Goal: Use online tool/utility: Utilize a website feature to perform a specific function

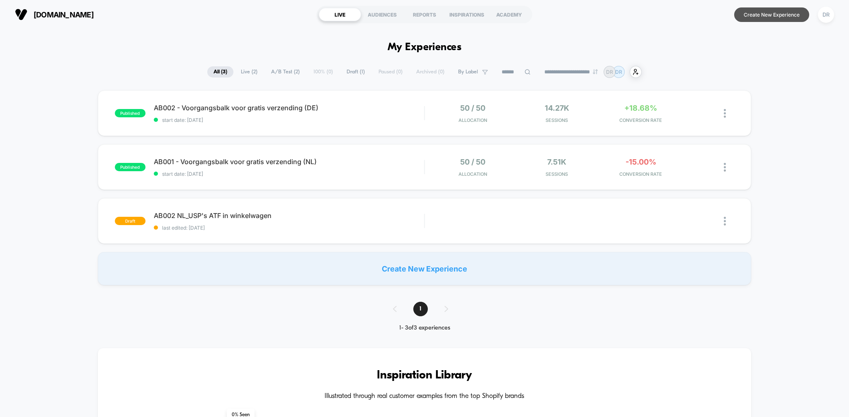
click at [768, 11] on button "Create New Experience" at bounding box center [771, 14] width 75 height 15
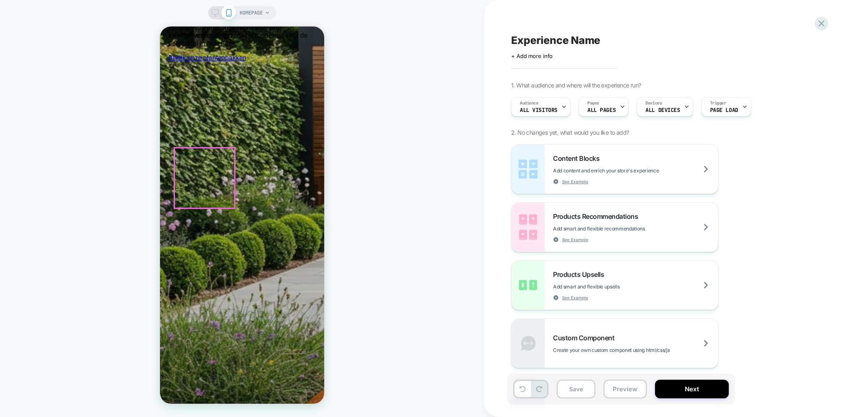
scroll to position [1951, 1805]
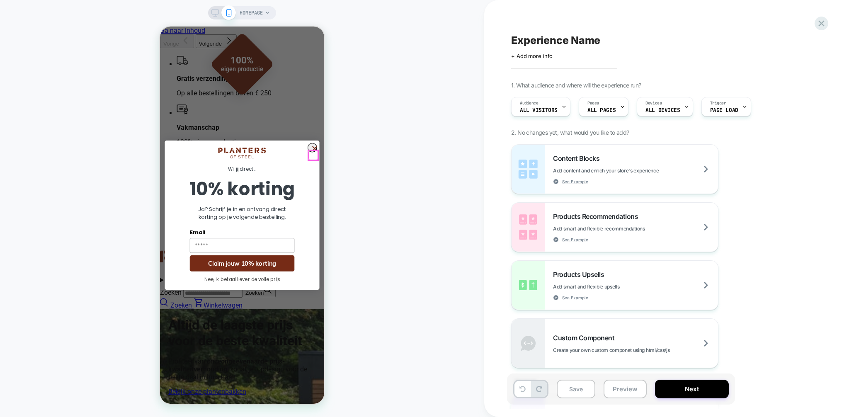
click at [311, 153] on circle "Close dialog" at bounding box center [314, 148] width 9 height 9
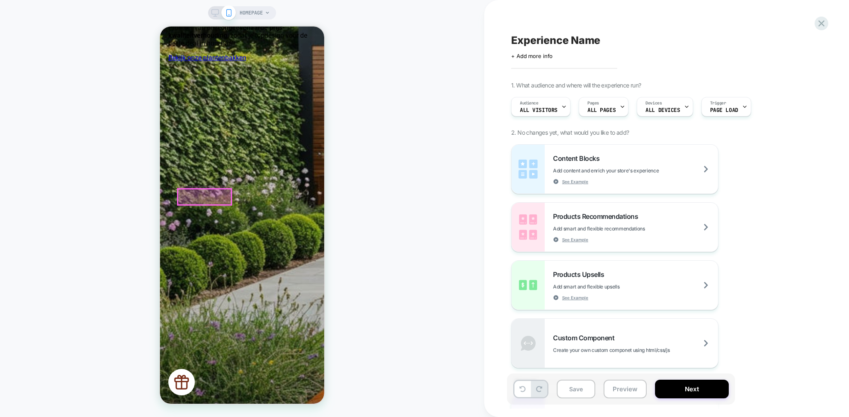
click at [216, 197] on div at bounding box center [204, 197] width 53 height 16
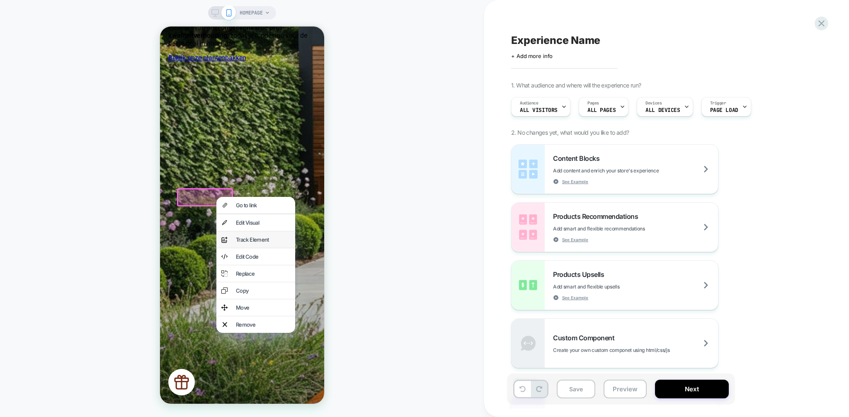
click at [258, 242] on div "Track Element" at bounding box center [263, 239] width 54 height 7
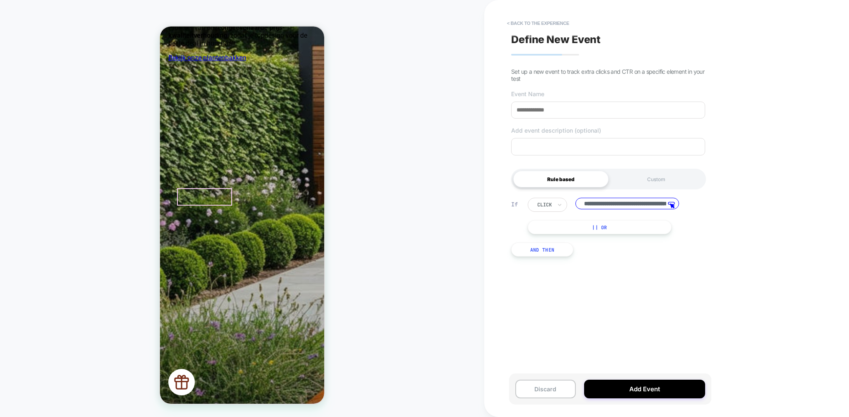
scroll to position [0, 57]
click at [218, 197] on div at bounding box center [204, 196] width 55 height 17
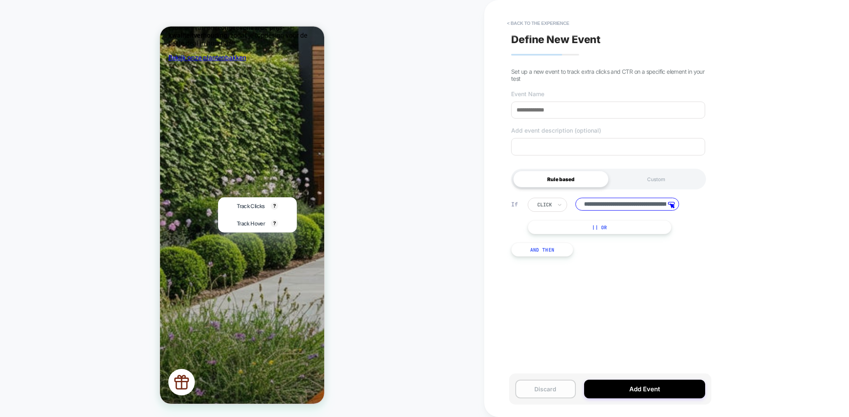
click at [540, 393] on button "Discard" at bounding box center [545, 389] width 61 height 19
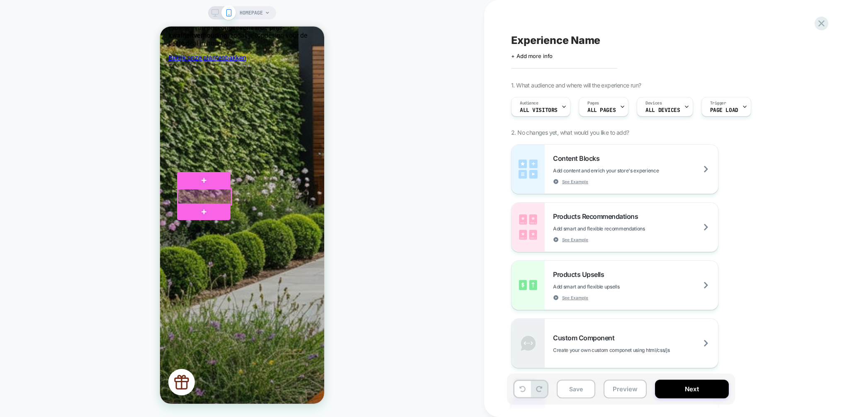
click at [224, 196] on div at bounding box center [204, 197] width 53 height 16
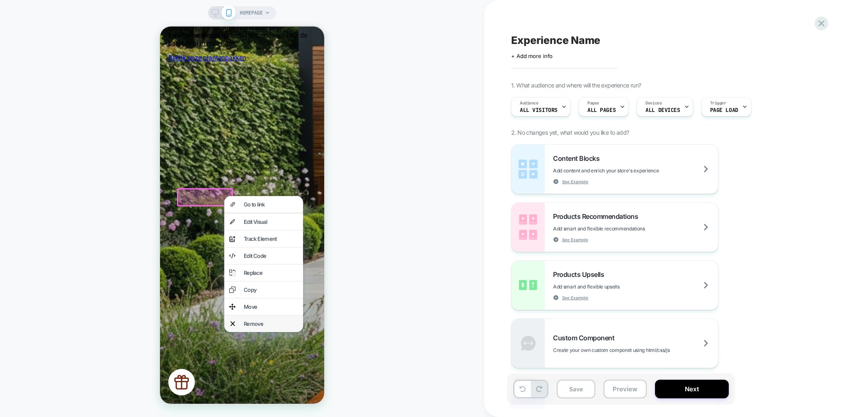
click at [256, 327] on div "Remove" at bounding box center [271, 324] width 54 height 7
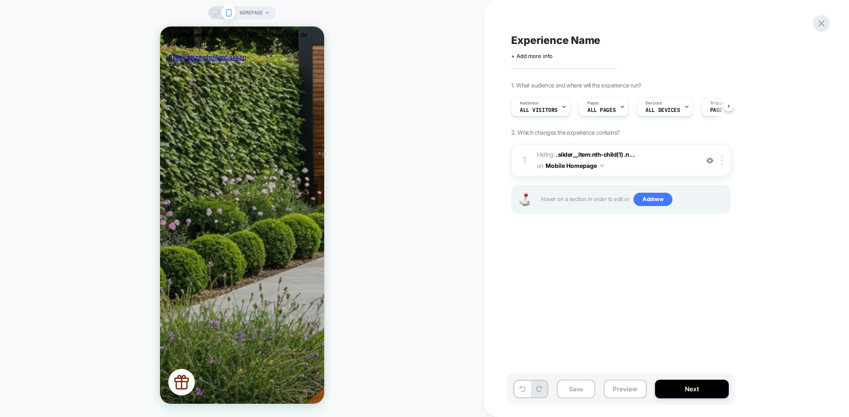
click at [823, 23] on icon at bounding box center [821, 23] width 11 height 11
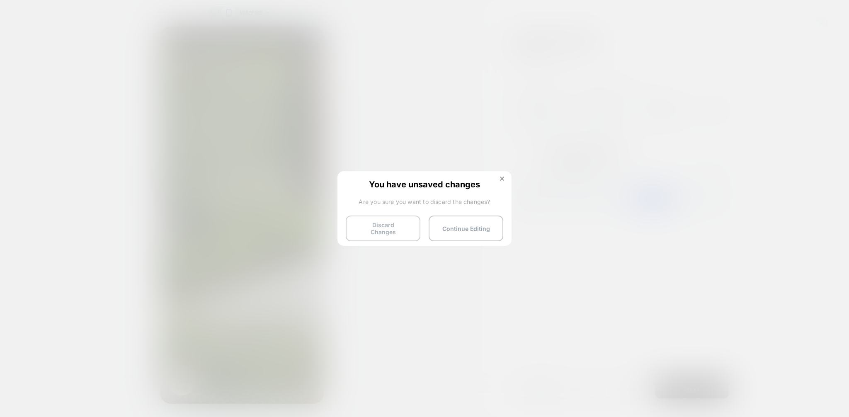
click at [382, 229] on button "Discard Changes" at bounding box center [383, 229] width 75 height 26
